Goal: Task Accomplishment & Management: Use online tool/utility

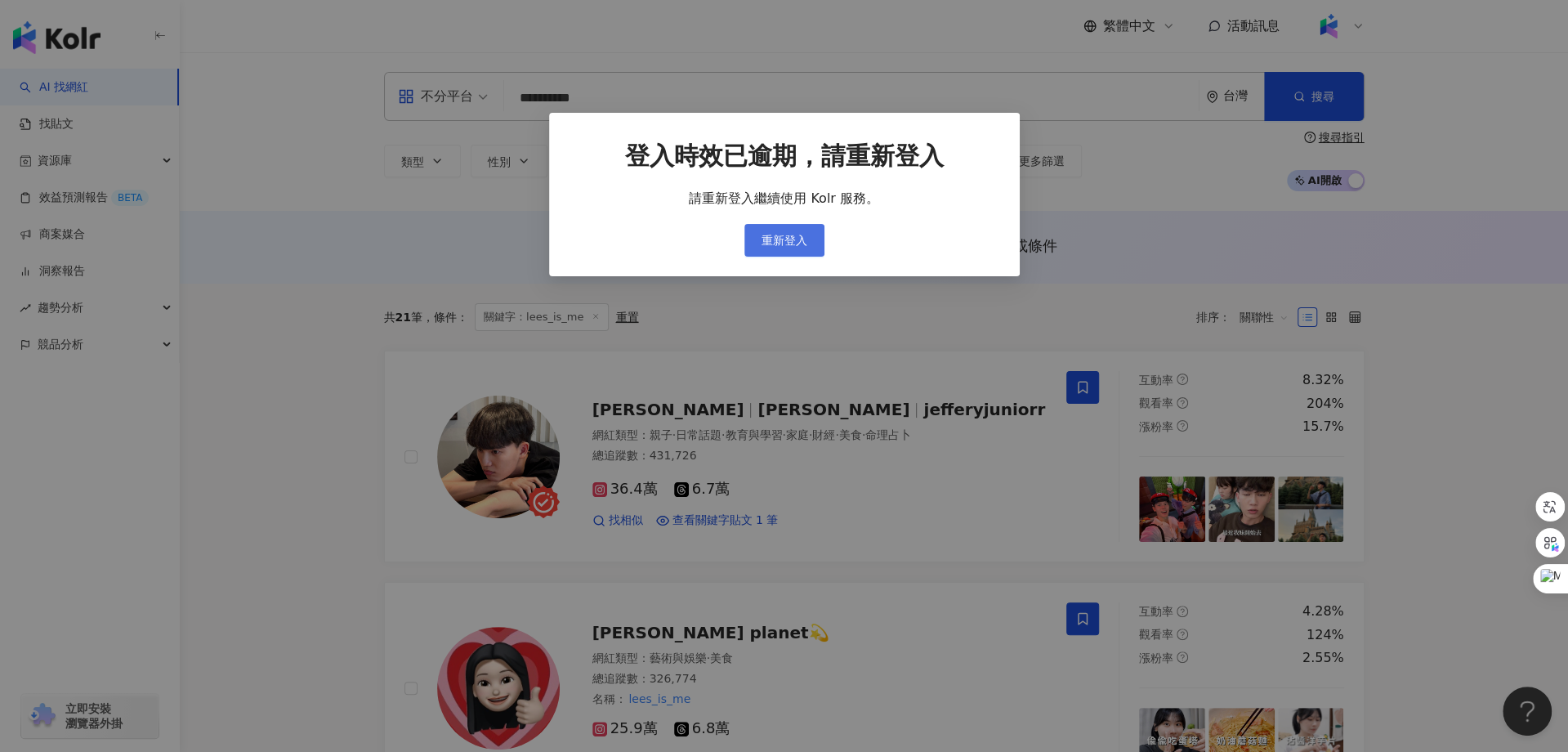
click at [779, 240] on span "重新登入" at bounding box center [784, 240] width 45 height 13
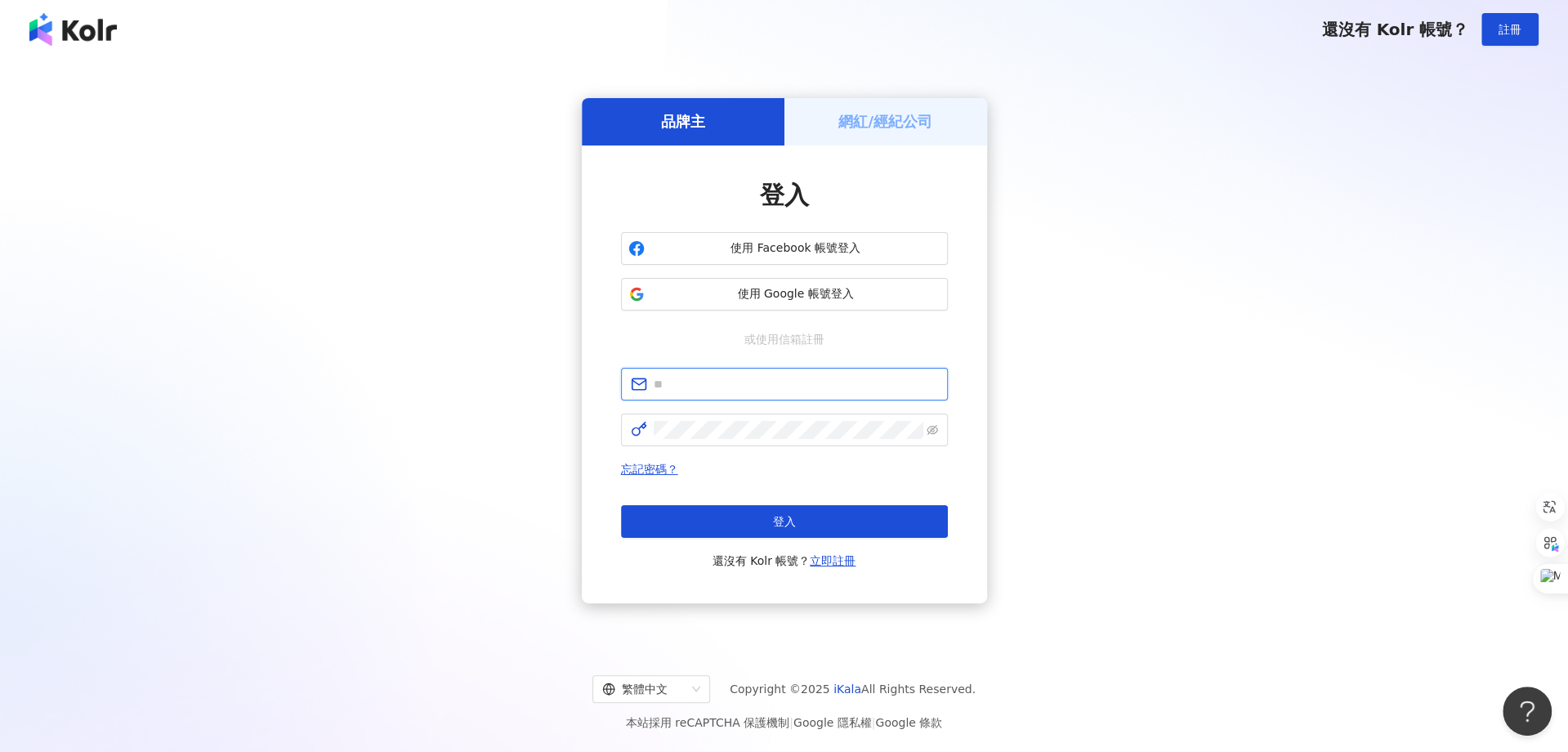
type input "**********"
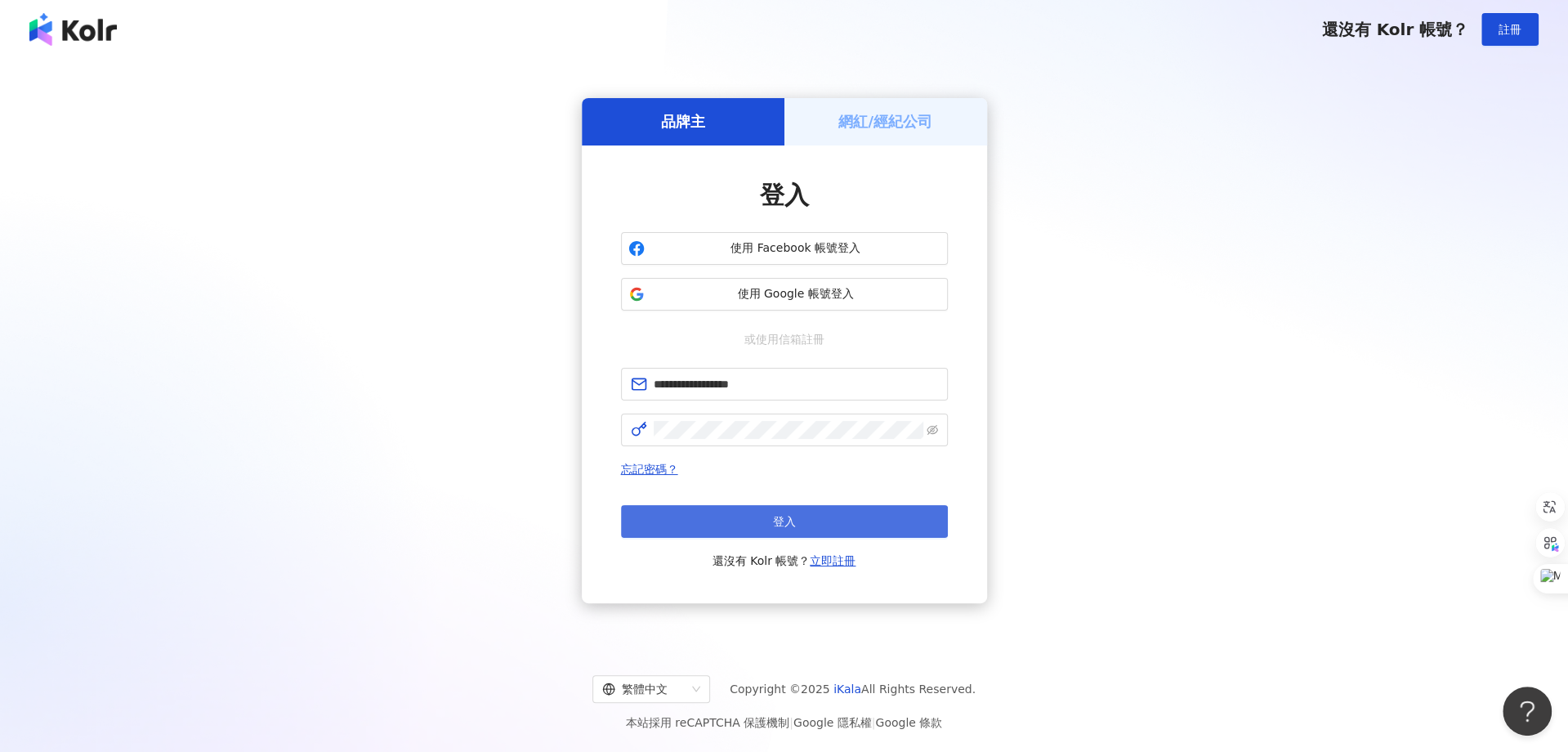
click at [785, 527] on span "登入" at bounding box center [784, 522] width 23 height 13
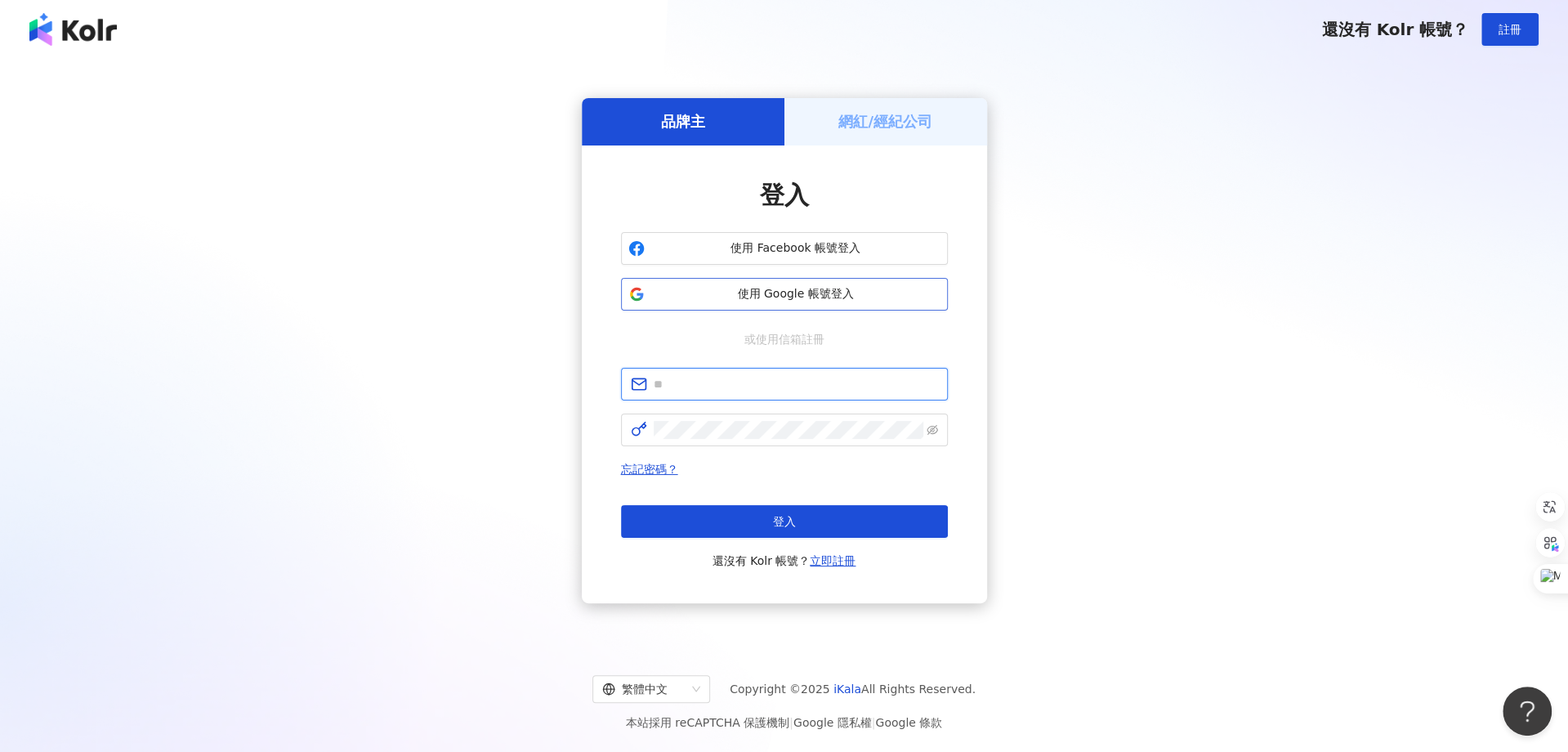
type input "**********"
